Goal: Information Seeking & Learning: Learn about a topic

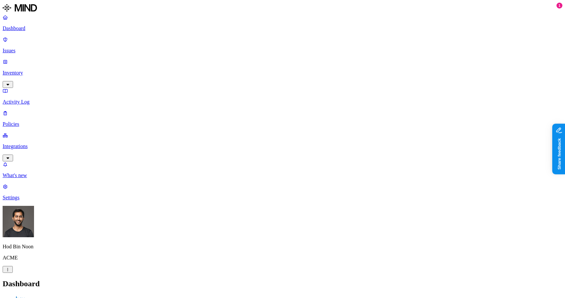
drag, startPoint x: 122, startPoint y: 22, endPoint x: 122, endPoint y: 28, distance: 6.5
click at [182, 107] on span "Resolved" at bounding box center [183, 110] width 20 height 6
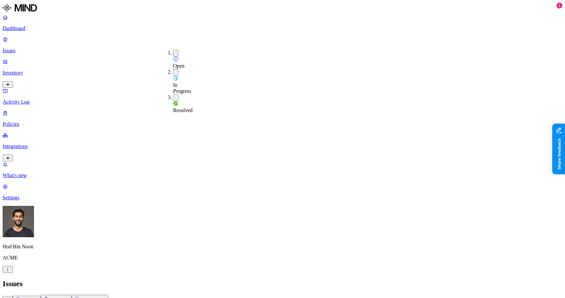
click at [181, 82] on span "In Progress" at bounding box center [182, 87] width 18 height 11
click at [181, 63] on span "Open" at bounding box center [178, 66] width 11 height 6
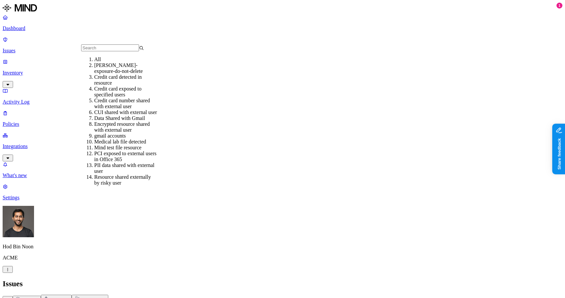
click at [110, 62] on div "All" at bounding box center [125, 60] width 63 height 6
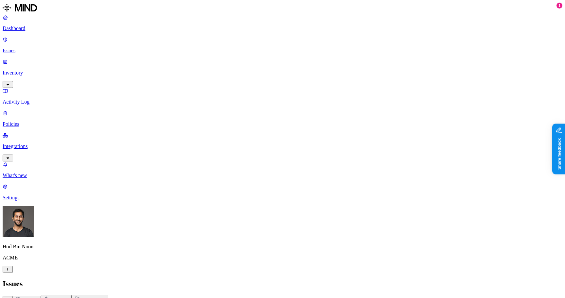
drag, startPoint x: 393, startPoint y: 276, endPoint x: 408, endPoint y: 276, distance: 15.0
click at [0, 0] on slot "[PERSON_NAME][EMAIL_ADDRESS][DOMAIN_NAME]" at bounding box center [0, 0] width 0 height 0
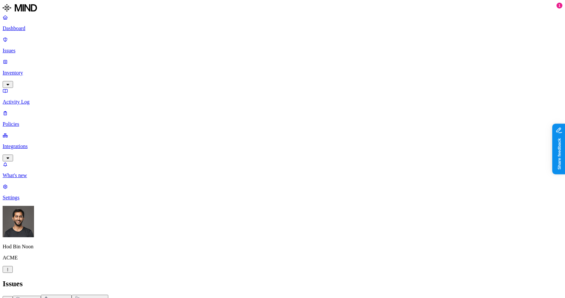
drag, startPoint x: 412, startPoint y: 276, endPoint x: 391, endPoint y: 277, distance: 21.3
click at [0, 0] on slot "[PERSON_NAME][EMAIL_ADDRESS][DOMAIN_NAME]" at bounding box center [0, 0] width 0 height 0
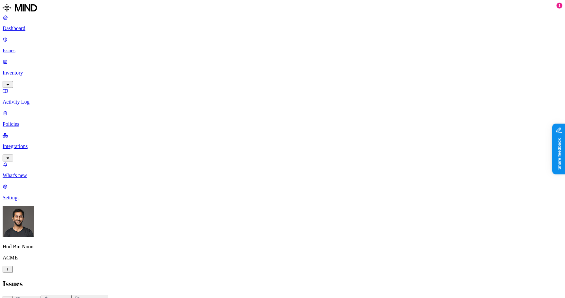
click at [342, 280] on header "Issues All Exposure Exfiltration Insider threat" at bounding box center [283, 292] width 560 height 24
